Goal: Browse casually: Explore the website without a specific task or goal

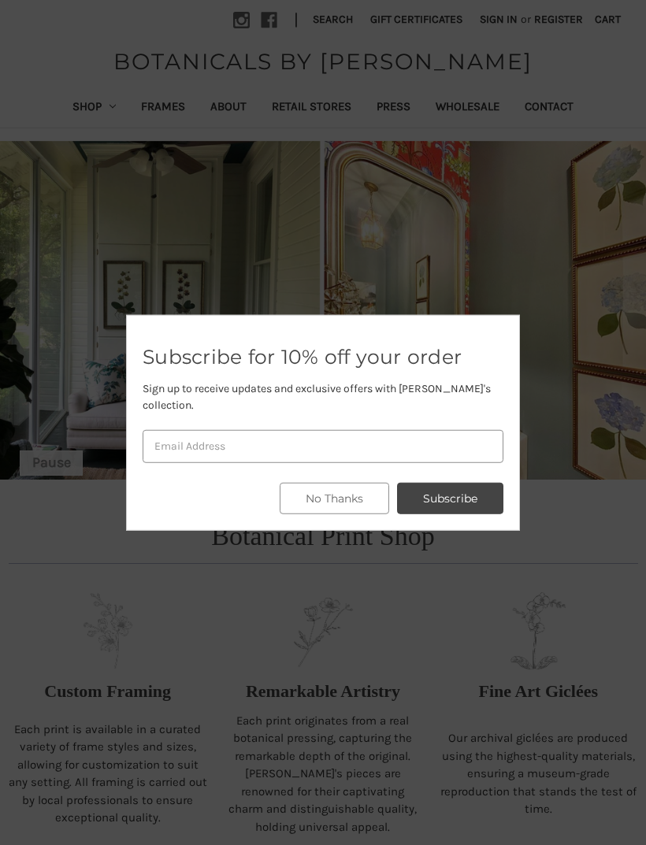
click at [340, 490] on button "No Thanks" at bounding box center [334, 498] width 109 height 31
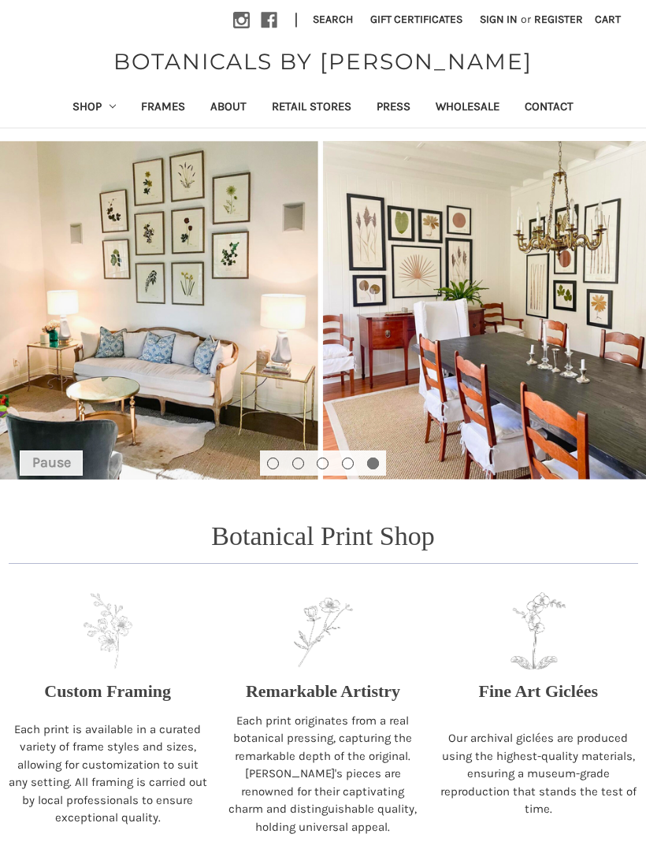
click at [94, 109] on link "Shop" at bounding box center [94, 108] width 69 height 39
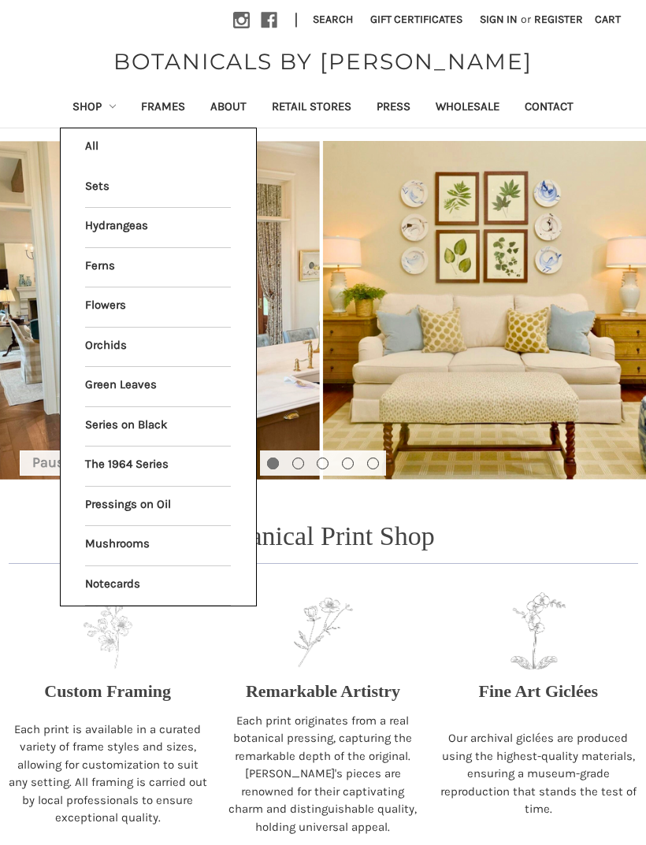
click at [89, 150] on li "All Shop" at bounding box center [158, 147] width 162 height 39
click at [146, 463] on link "The 1964 Series" at bounding box center [158, 465] width 146 height 39
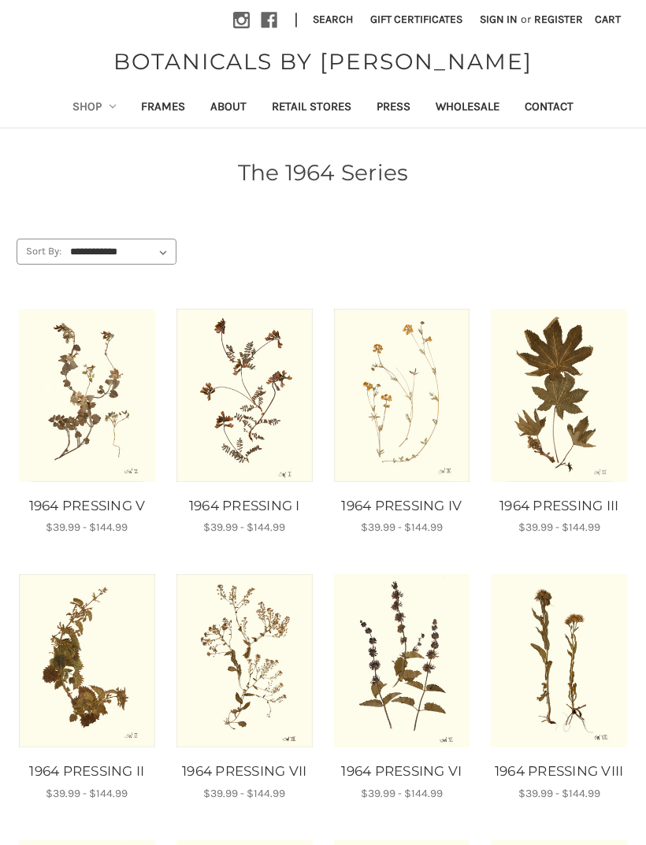
click at [156, 112] on link "Frames" at bounding box center [162, 108] width 69 height 39
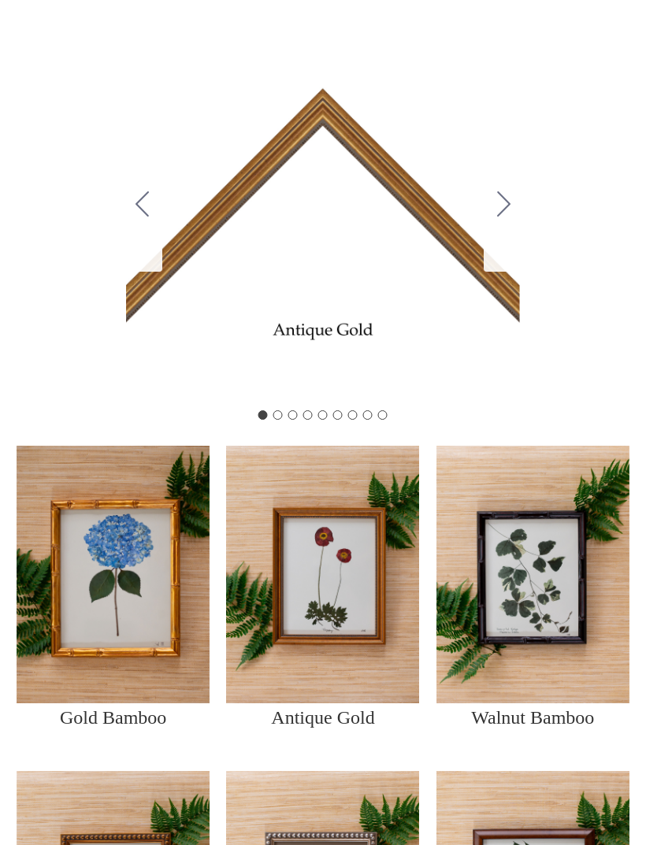
scroll to position [246, 0]
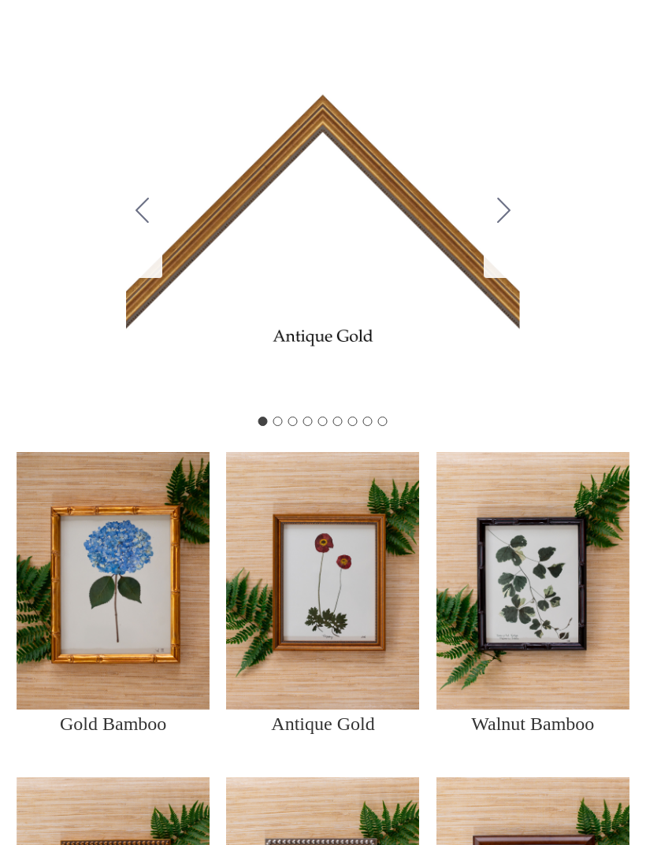
click at [506, 223] on icon "Go to slide 2" at bounding box center [503, 210] width 13 height 25
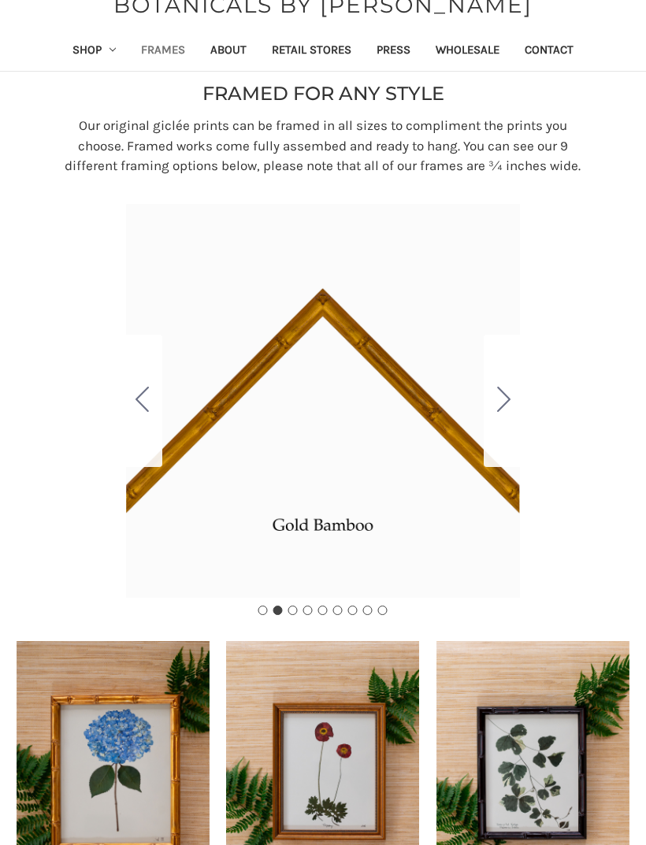
scroll to position [0, 0]
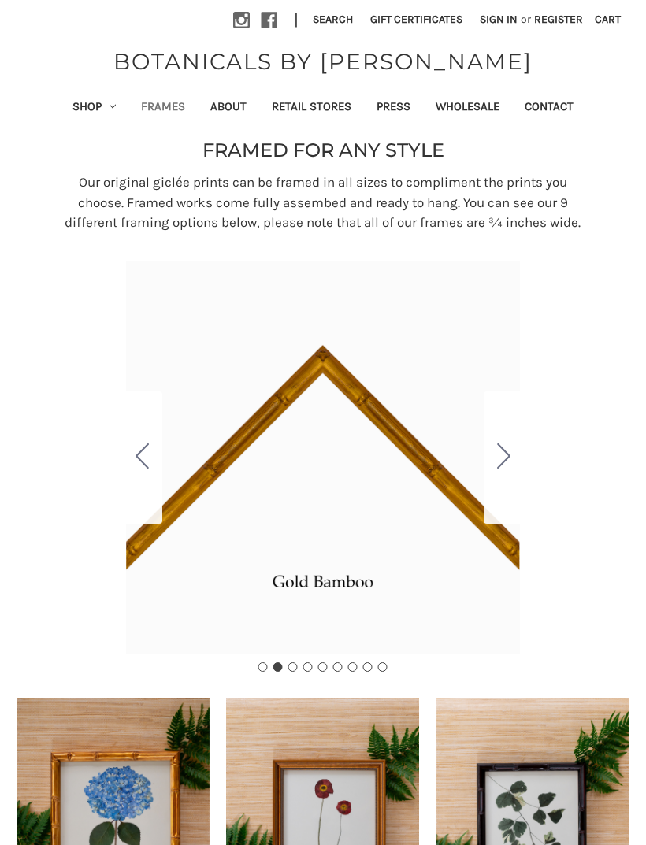
click at [313, 110] on link "Retail Stores" at bounding box center [311, 108] width 105 height 39
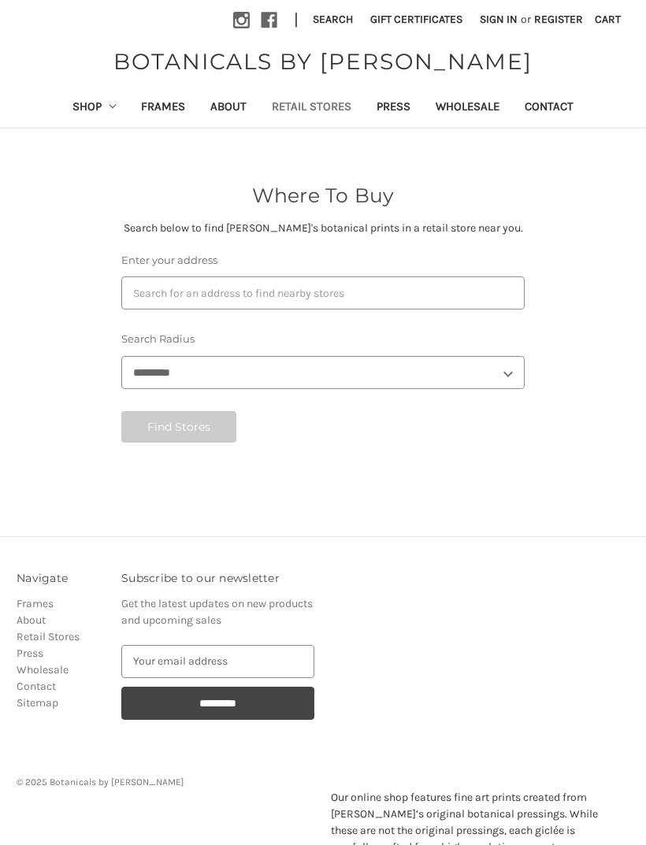
select select "***"
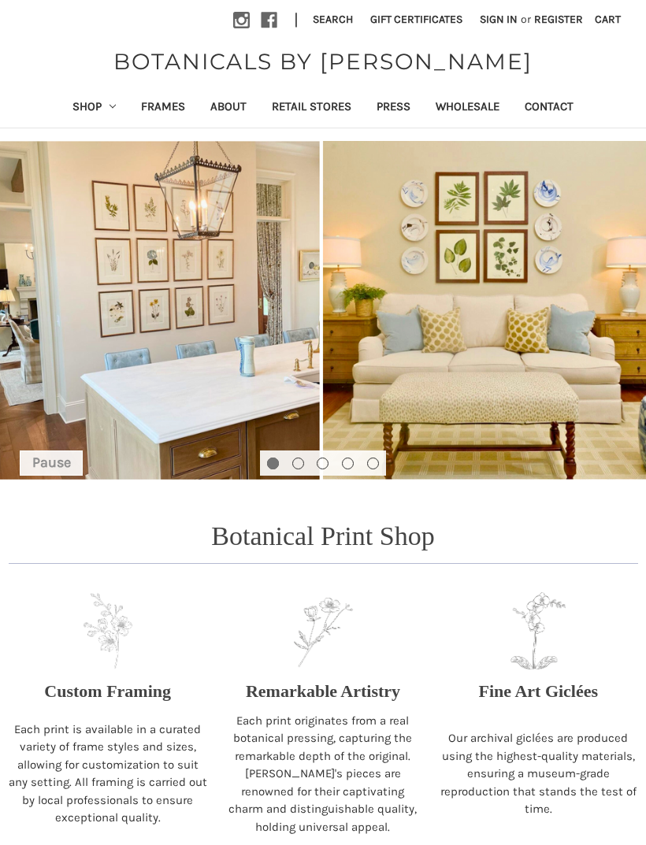
click at [85, 111] on link "Shop" at bounding box center [94, 108] width 69 height 39
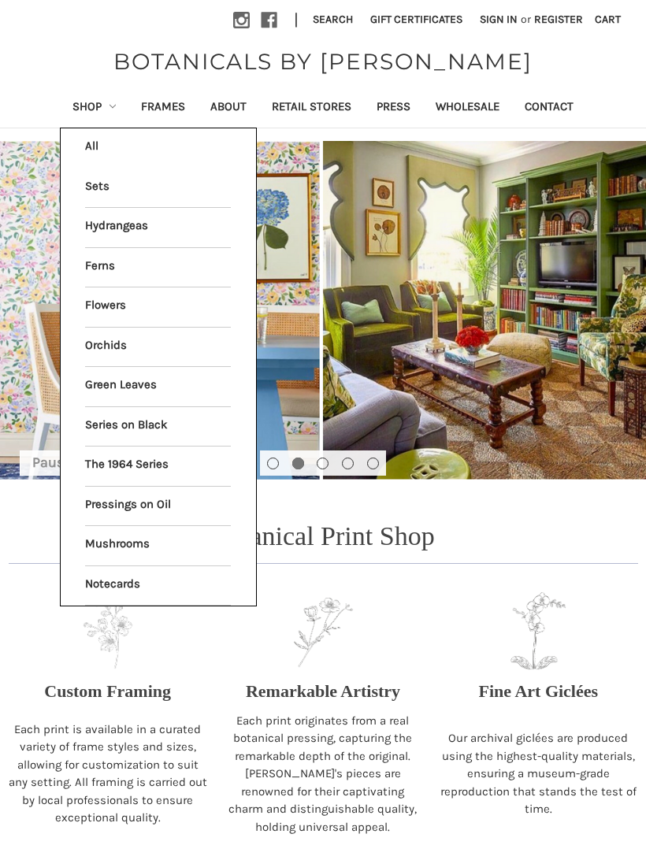
click at [93, 340] on link "Orchids" at bounding box center [158, 347] width 146 height 39
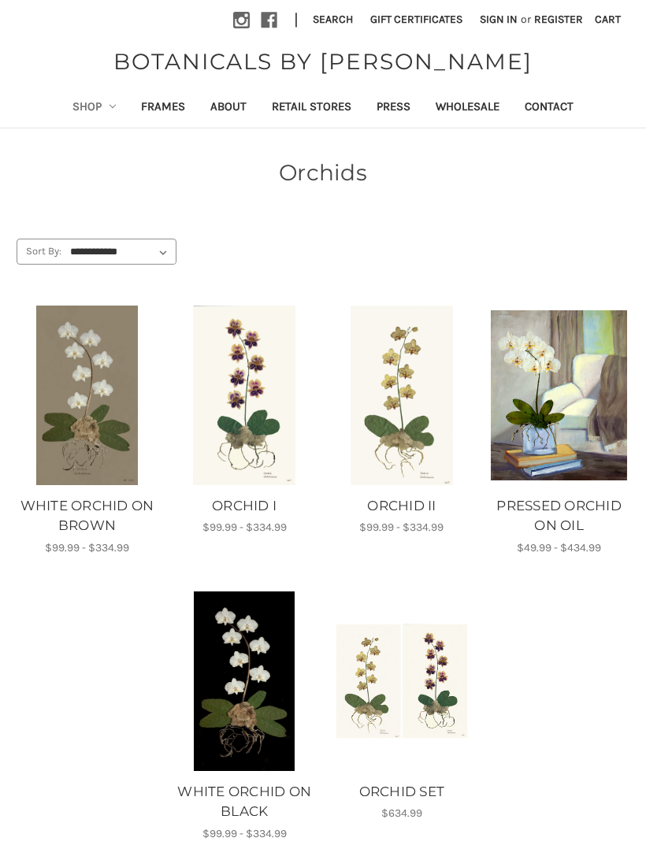
click at [394, 447] on img "ORCHID II, Price range from $99.99 to $334.99\a\a" at bounding box center [402, 396] width 136 height 180
